Goal: Task Accomplishment & Management: Complete application form

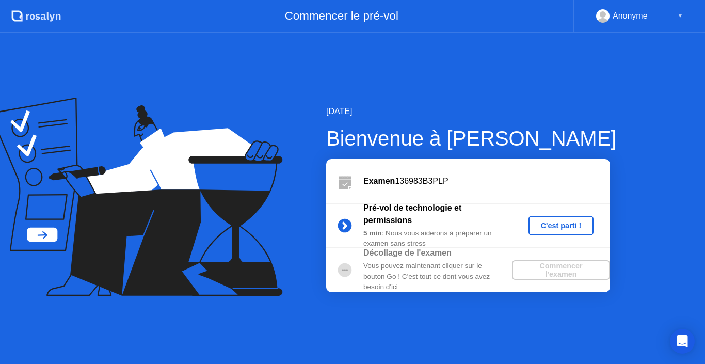
click at [563, 226] on div "C'est parti !" at bounding box center [561, 225] width 57 height 8
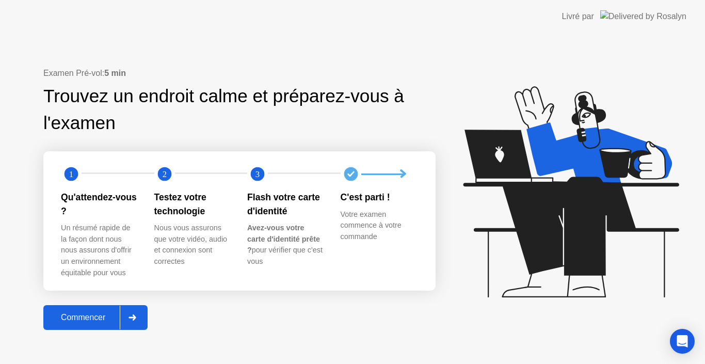
click at [78, 317] on div "Commencer" at bounding box center [82, 317] width 73 height 9
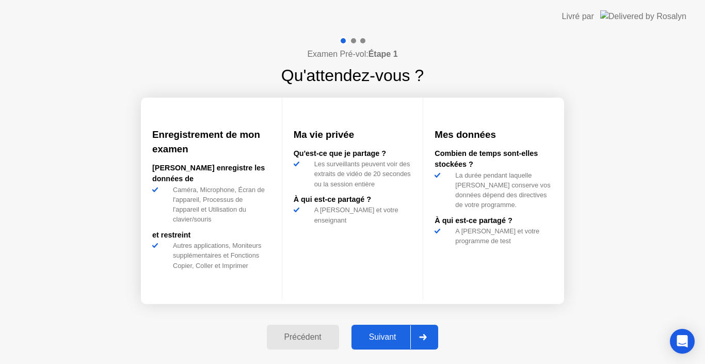
click at [383, 335] on div "Suivant" at bounding box center [383, 336] width 56 height 9
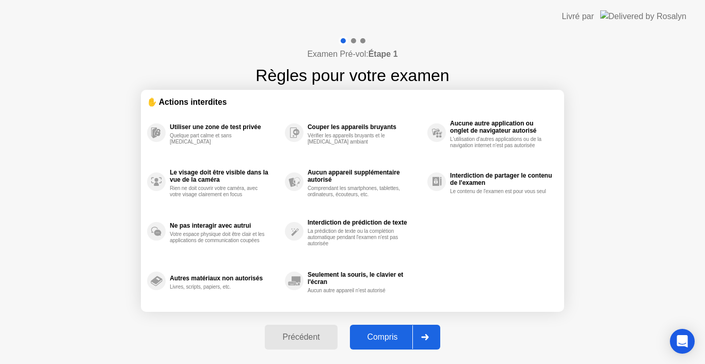
click at [383, 335] on div "Compris" at bounding box center [382, 336] width 59 height 9
select select "**********"
select select "*******"
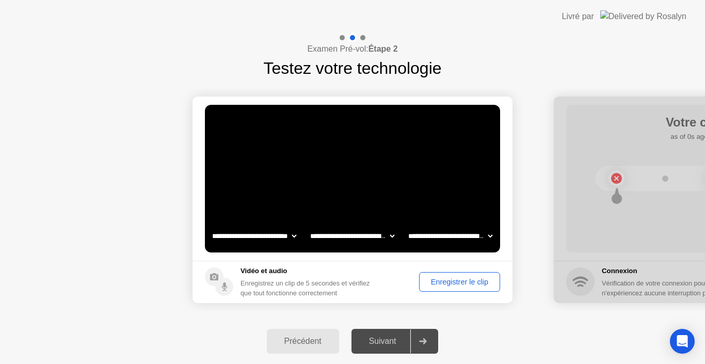
click at [456, 280] on div "Enregistrer le clip" at bounding box center [460, 282] width 74 height 8
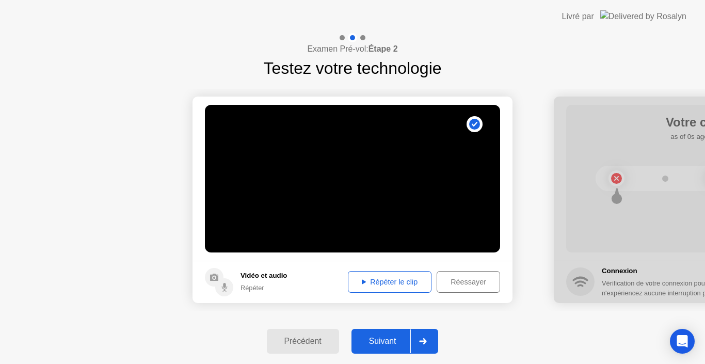
click at [390, 282] on div "Répéter le clip" at bounding box center [389, 282] width 76 height 8
click at [386, 333] on button "Suivant" at bounding box center [394, 341] width 87 height 25
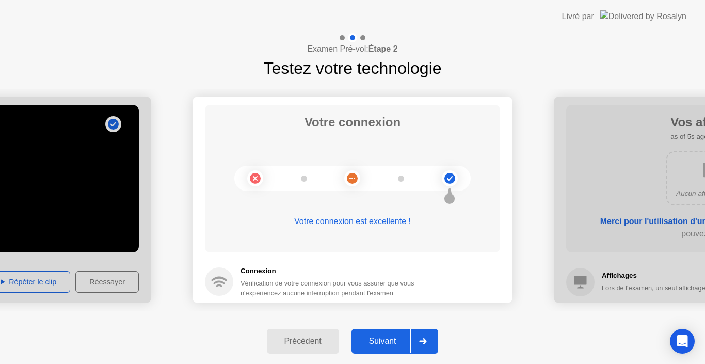
click at [392, 340] on div "Suivant" at bounding box center [383, 340] width 56 height 9
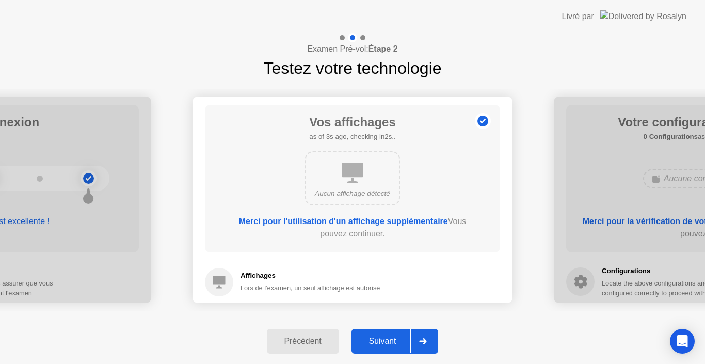
click at [381, 343] on div "Suivant" at bounding box center [383, 340] width 56 height 9
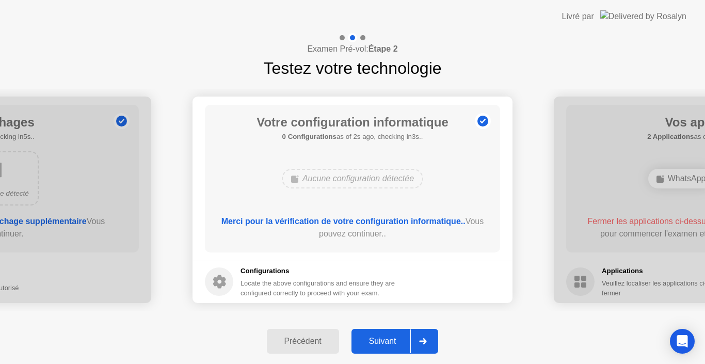
click at [381, 343] on div "Suivant" at bounding box center [383, 340] width 56 height 9
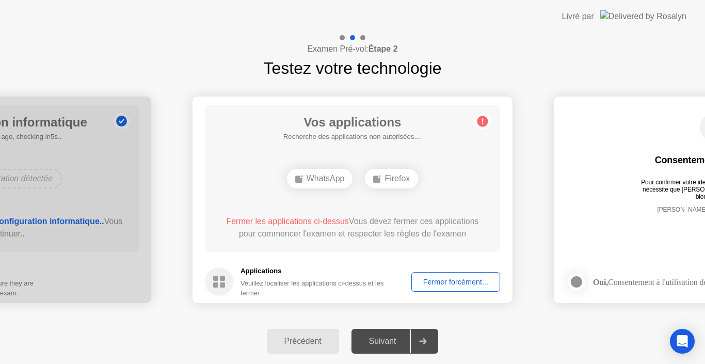
click at [453, 278] on div "Fermer forcément..." at bounding box center [456, 282] width 82 height 8
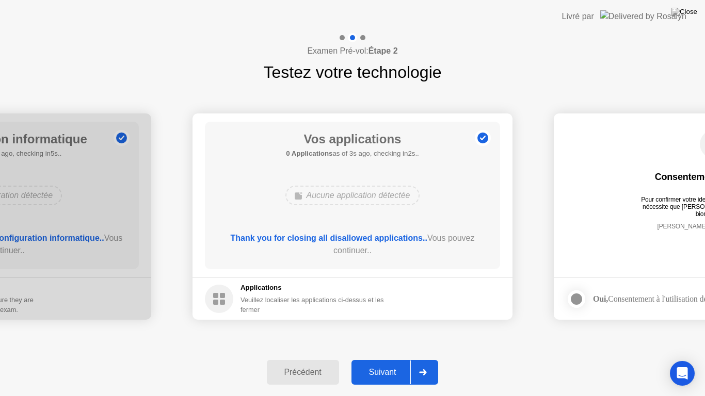
click at [380, 363] on div "Suivant" at bounding box center [383, 372] width 56 height 9
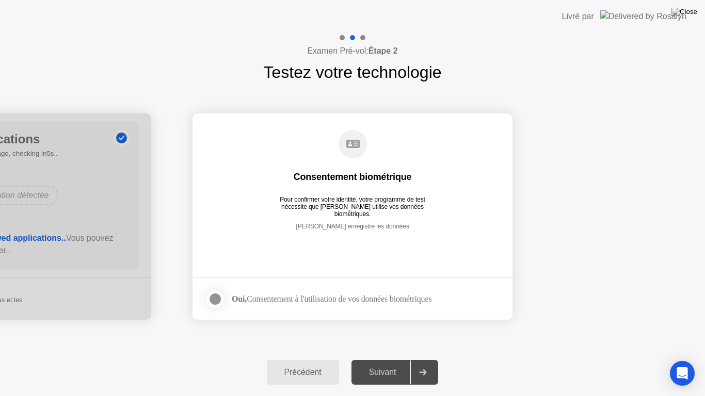
click at [217, 299] on div at bounding box center [215, 299] width 12 height 12
click at [384, 363] on div "Suivant" at bounding box center [383, 372] width 56 height 9
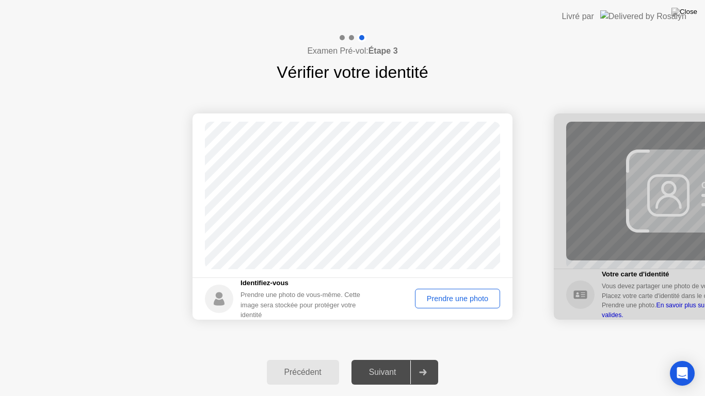
click at [462, 296] on div "Prendre une photo" at bounding box center [458, 299] width 78 height 8
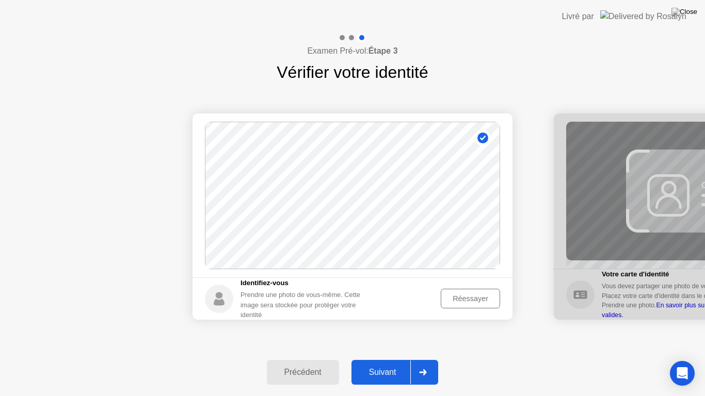
click at [386, 363] on div "Suivant" at bounding box center [383, 372] width 56 height 9
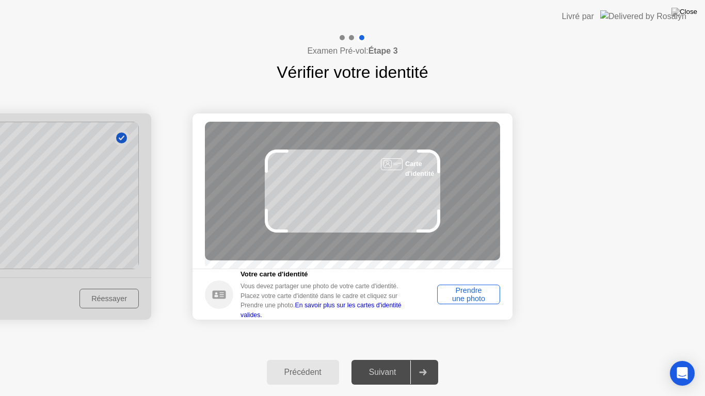
click at [373, 297] on div "Vous devez partager une photo de votre carte d'identité. Placez votre carte d'i…" at bounding box center [326, 301] width 173 height 38
click at [468, 298] on div "Prendre une photo" at bounding box center [469, 294] width 56 height 17
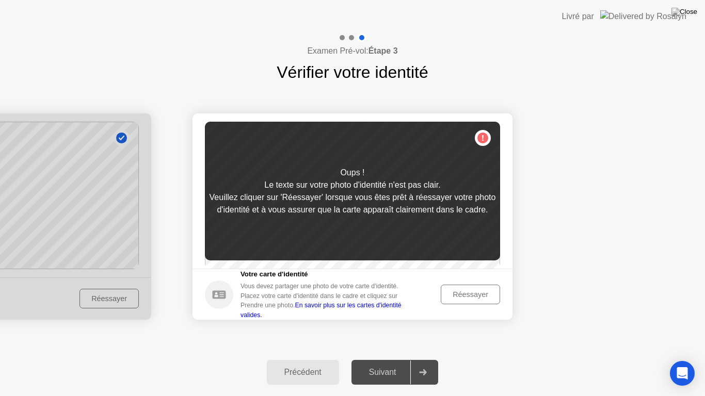
click at [468, 299] on div "Réessayer" at bounding box center [470, 295] width 52 height 8
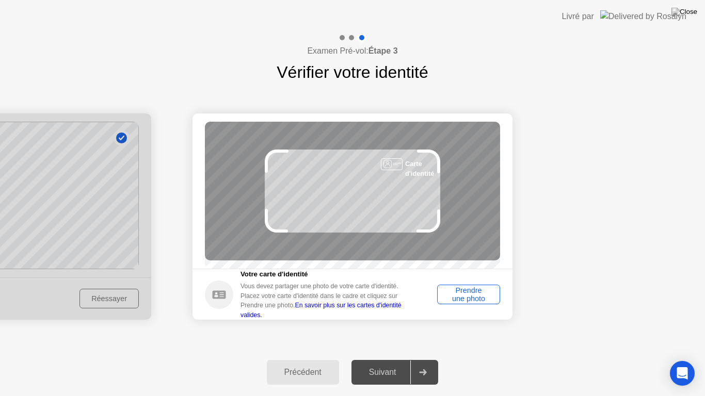
click at [468, 300] on div "Prendre une photo" at bounding box center [469, 294] width 56 height 17
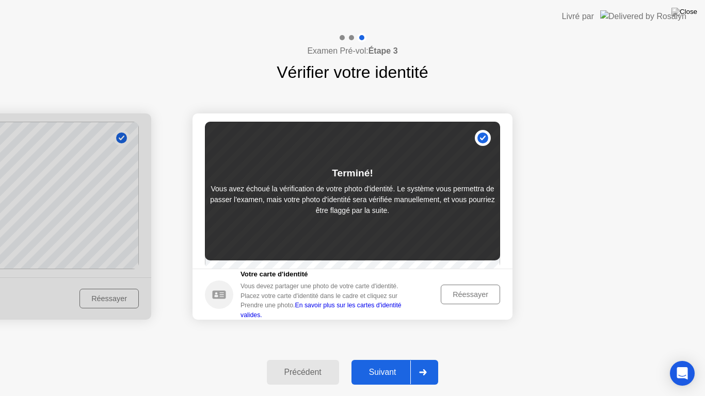
click at [460, 298] on div "Réessayer" at bounding box center [470, 295] width 52 height 8
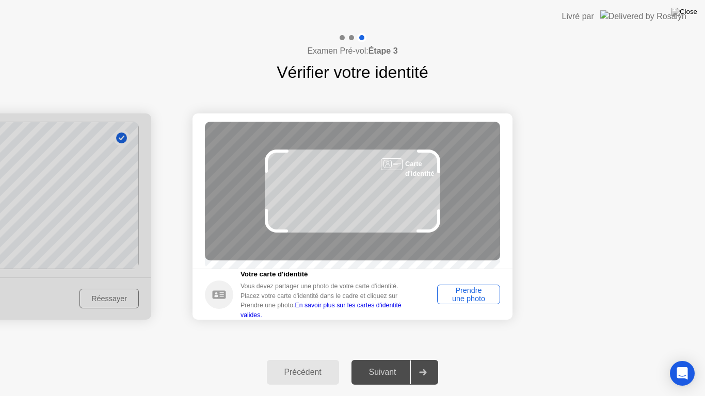
click at [464, 299] on div "Prendre une photo" at bounding box center [469, 294] width 56 height 17
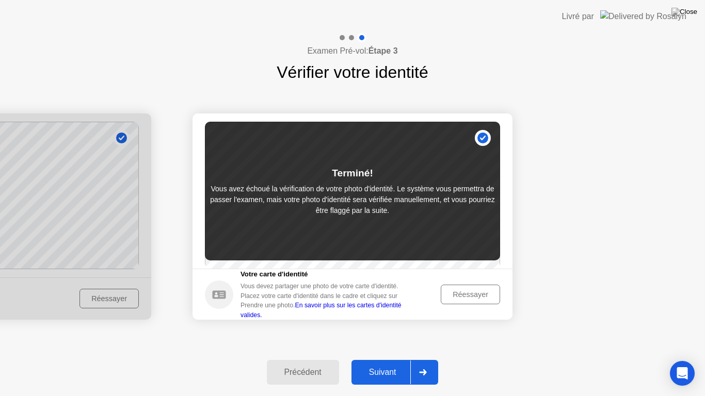
click at [471, 299] on div "Réessayer" at bounding box center [470, 295] width 52 height 8
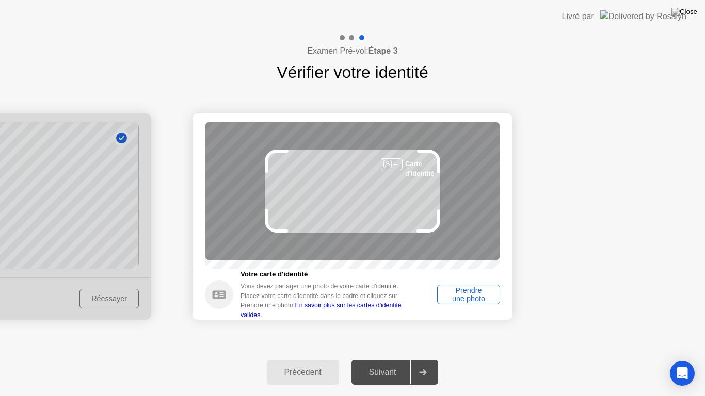
click at [473, 301] on div "Prendre une photo" at bounding box center [469, 294] width 56 height 17
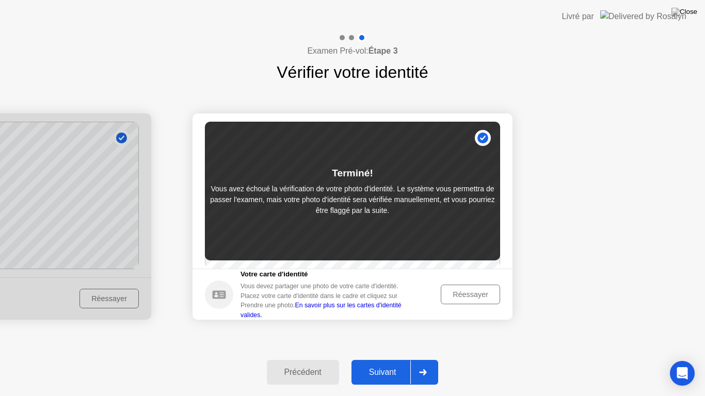
click at [473, 299] on div "Réessayer" at bounding box center [470, 295] width 52 height 8
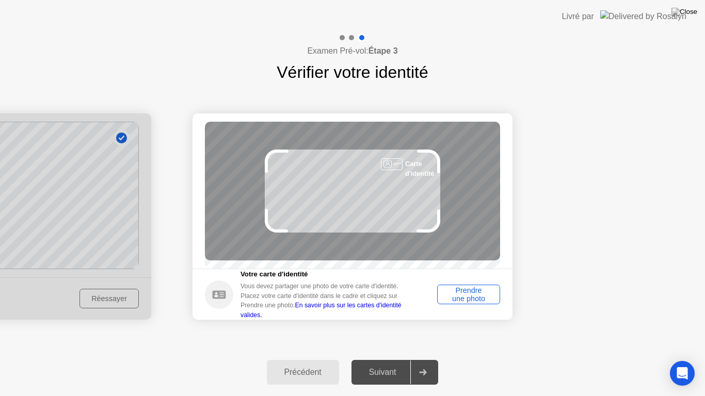
drag, startPoint x: 473, startPoint y: 301, endPoint x: 480, endPoint y: 331, distance: 31.2
click at [460, 295] on div "Prendre une photo" at bounding box center [469, 294] width 56 height 17
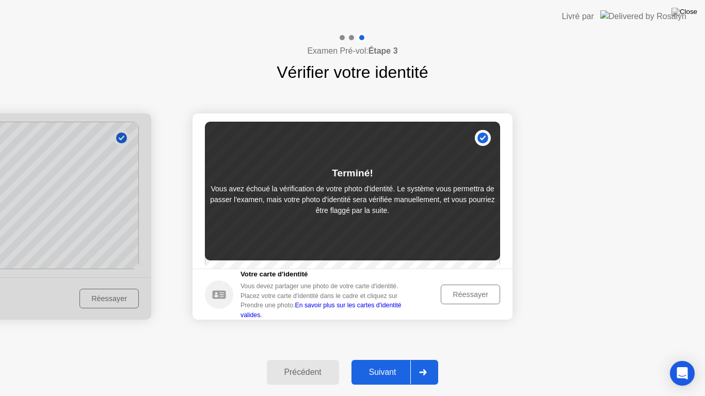
click at [395, 363] on div "Suivant" at bounding box center [383, 372] width 56 height 9
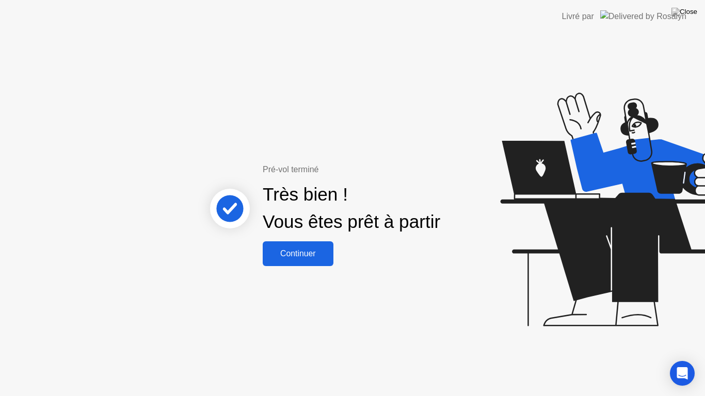
click at [295, 249] on div "Continuer" at bounding box center [298, 253] width 65 height 9
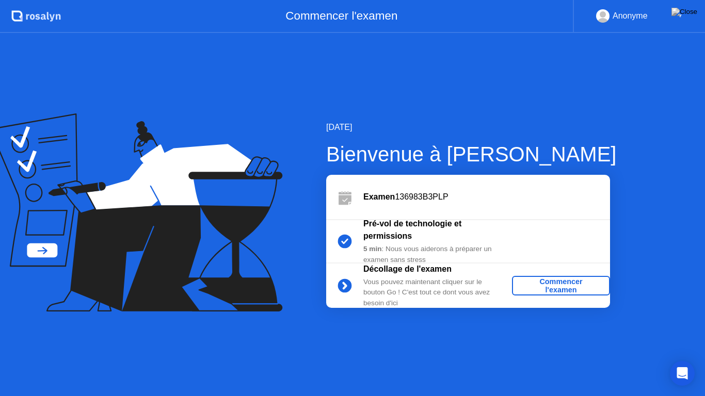
click at [555, 281] on div "Commencer l'examen" at bounding box center [561, 286] width 90 height 17
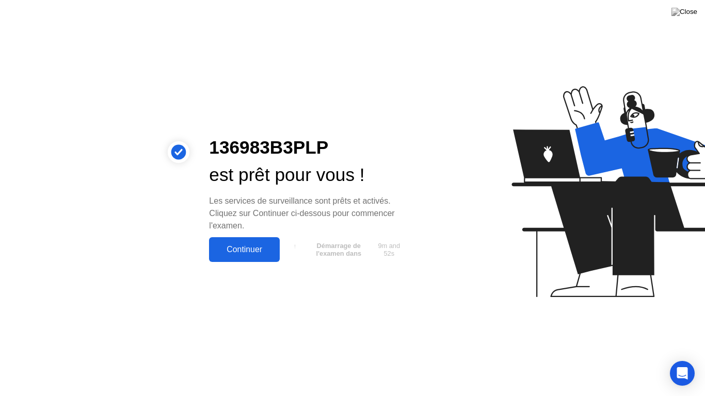
click at [240, 250] on div "Continuer" at bounding box center [244, 249] width 65 height 9
